Goal: Navigation & Orientation: Find specific page/section

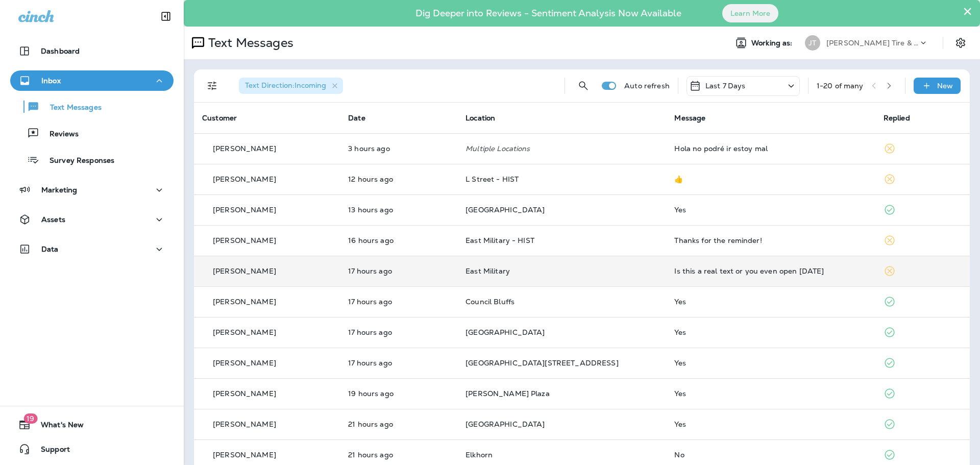
click at [777, 269] on div "Is this a real text or you even open [DATE]" at bounding box center [770, 271] width 192 height 8
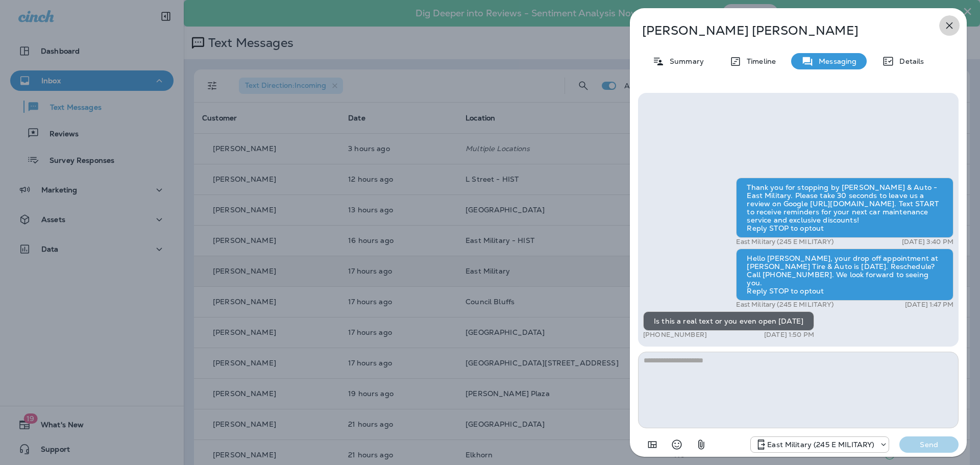
click at [953, 27] on icon "button" at bounding box center [950, 25] width 12 height 12
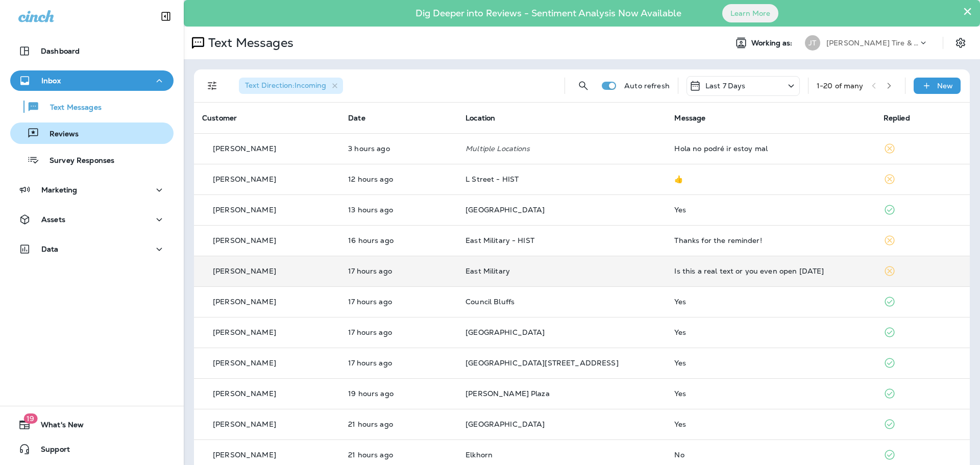
click at [56, 130] on p "Reviews" at bounding box center [58, 135] width 39 height 10
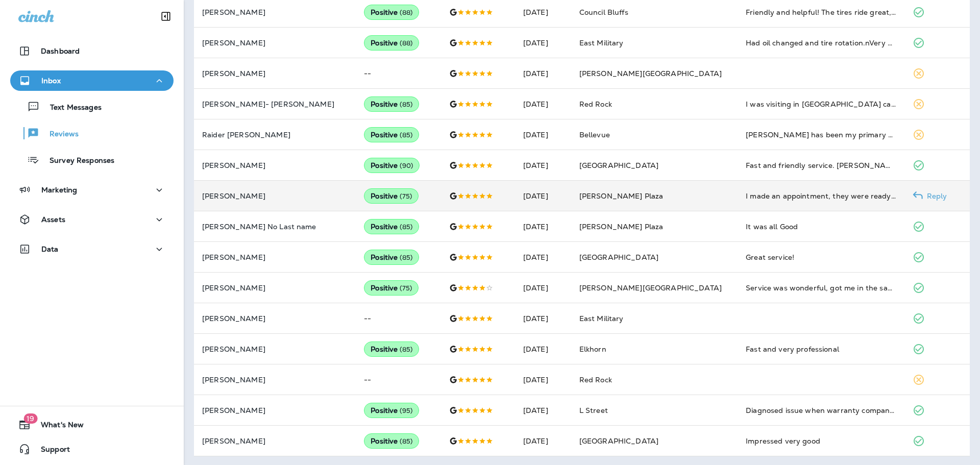
scroll to position [472, 0]
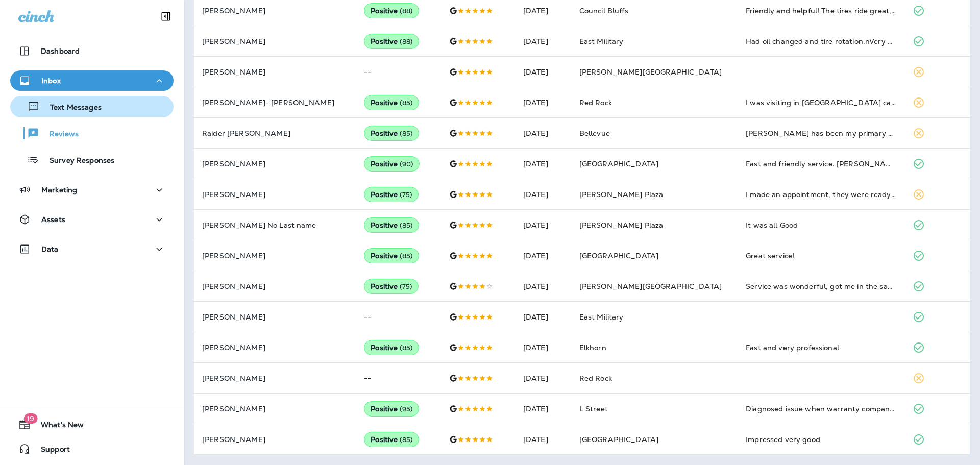
click at [89, 112] on p "Text Messages" at bounding box center [71, 108] width 62 height 10
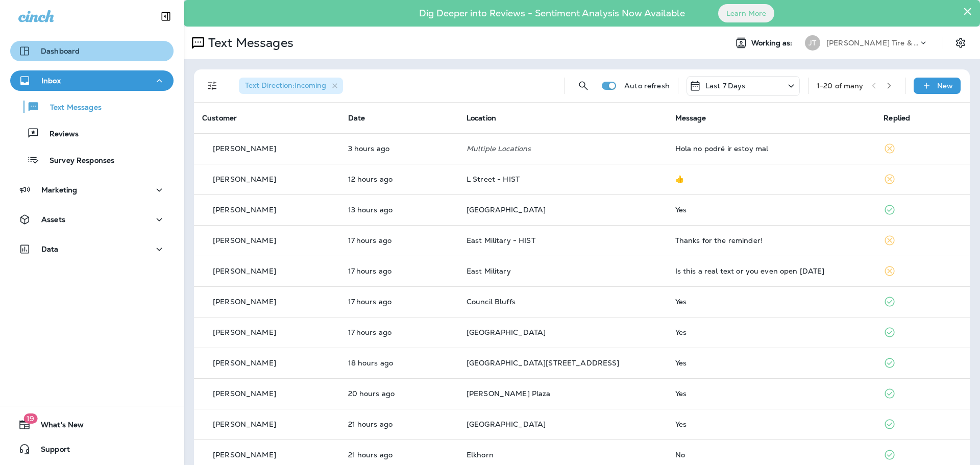
click at [101, 53] on div "Dashboard" at bounding box center [91, 51] width 147 height 12
